Goal: Task Accomplishment & Management: Complete application form

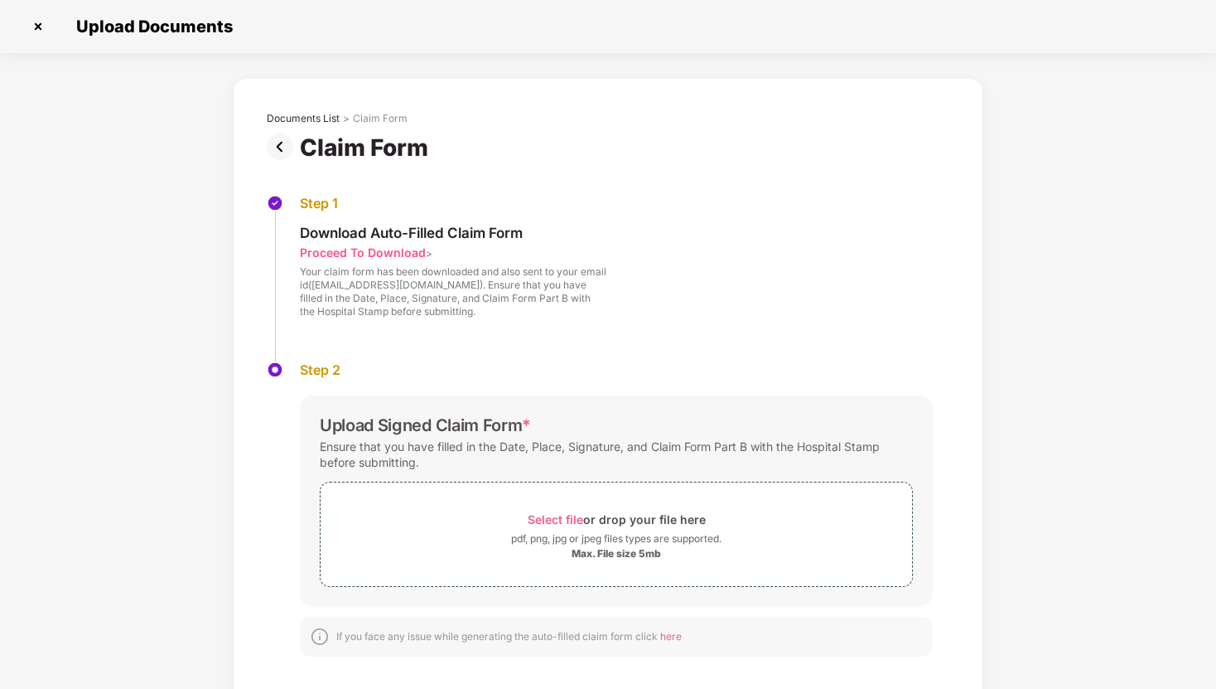
scroll to position [10, 0]
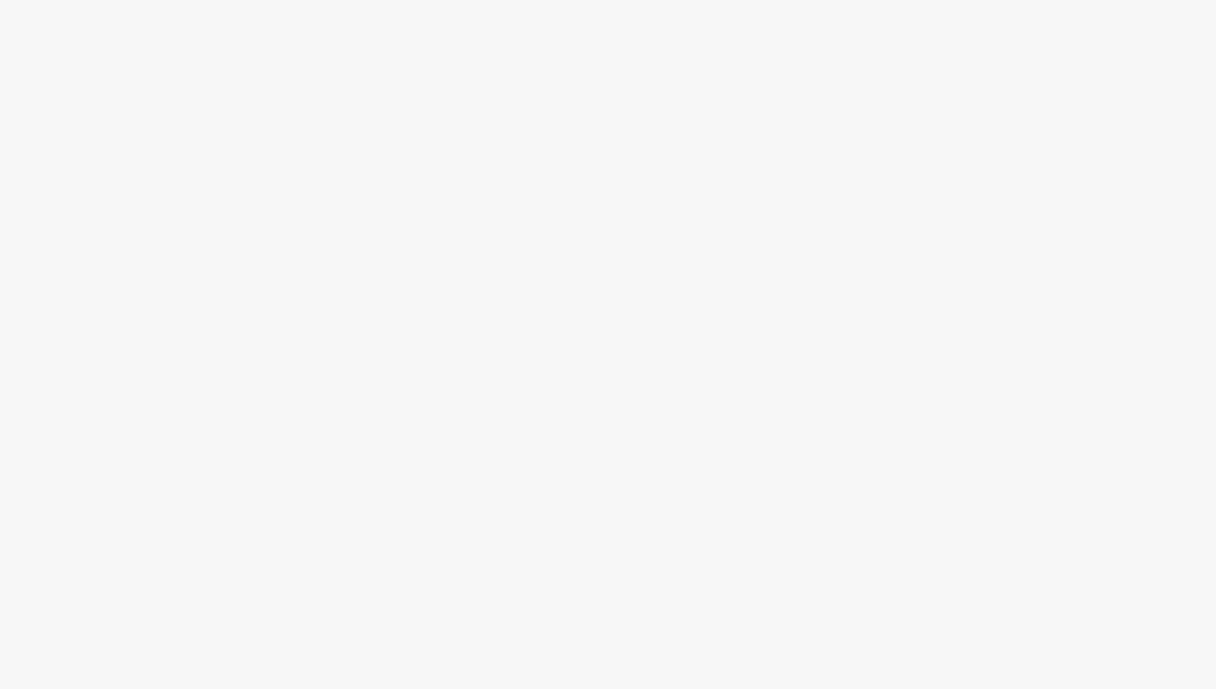
scroll to position [40, 0]
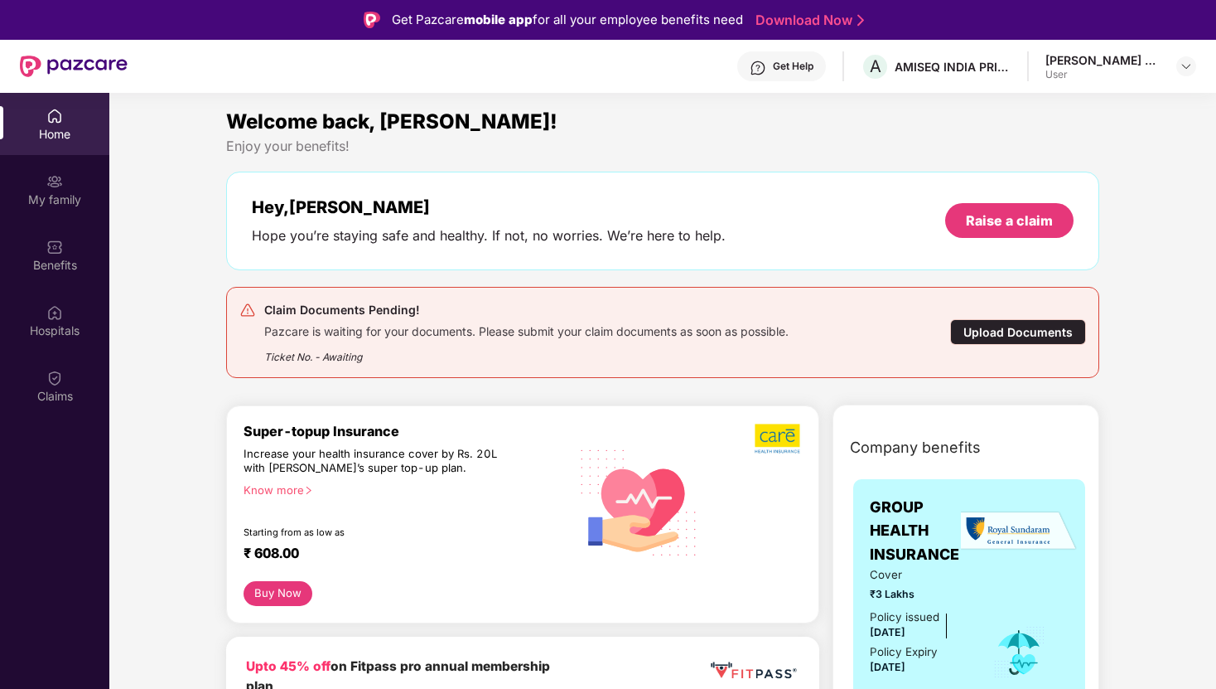
click at [997, 326] on div "Upload Documents" at bounding box center [1018, 332] width 136 height 26
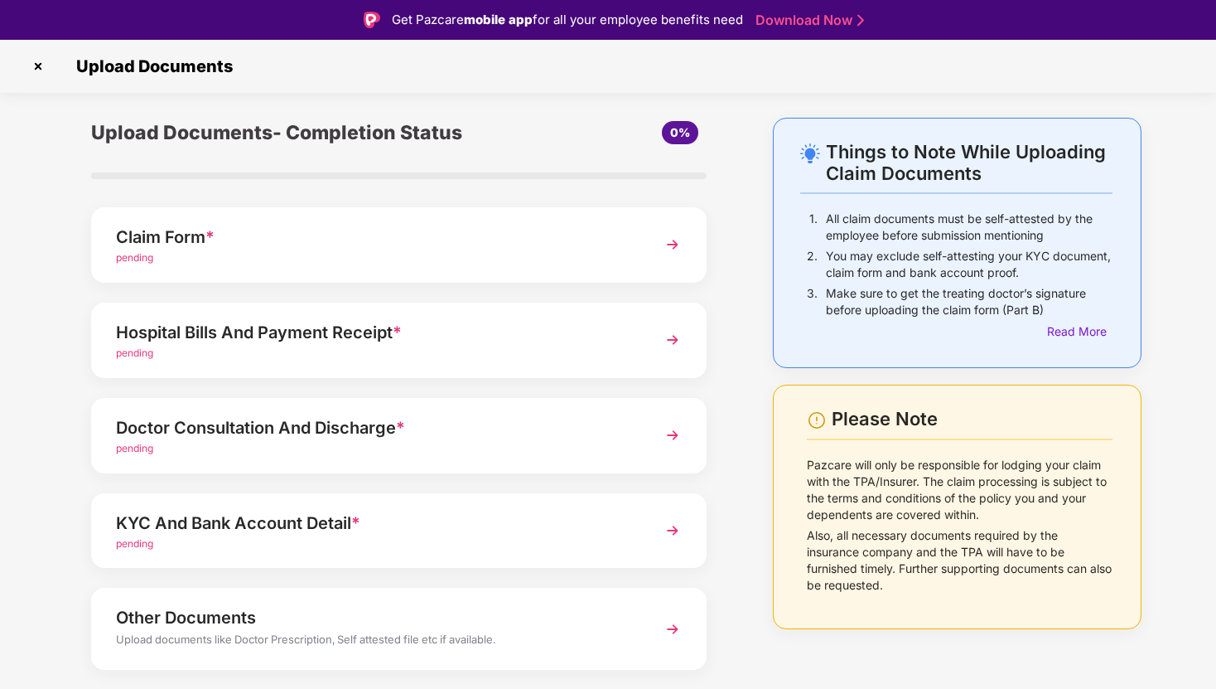
click at [675, 242] on img at bounding box center [673, 245] width 30 height 30
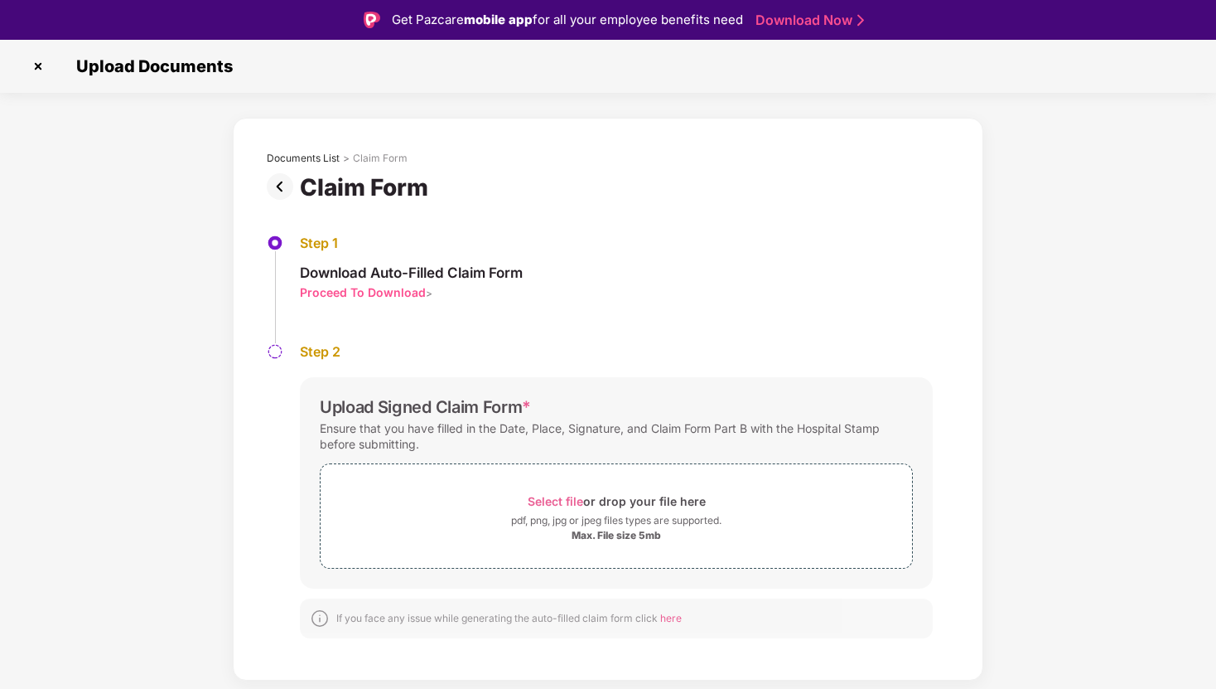
scroll to position [40, 0]
